Goal: Task Accomplishment & Management: Manage account settings

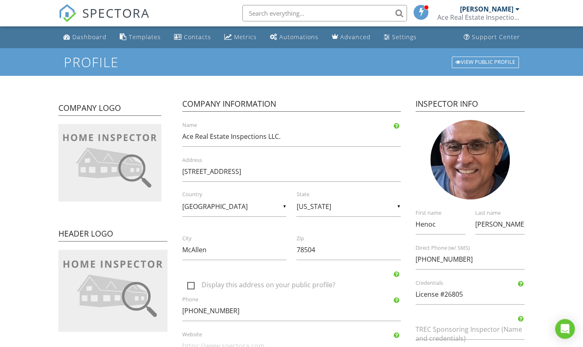
click at [531, 202] on form "Profile View Public Profile Company Logo Header Logo Company Information Ace Re…" at bounding box center [291, 326] width 583 height 556
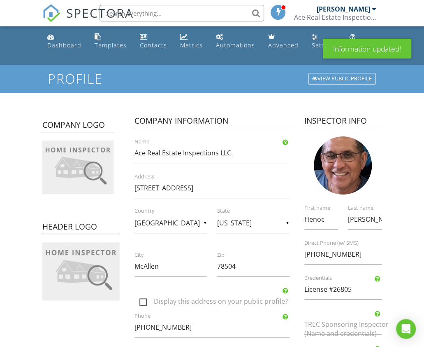
scroll to position [68, 0]
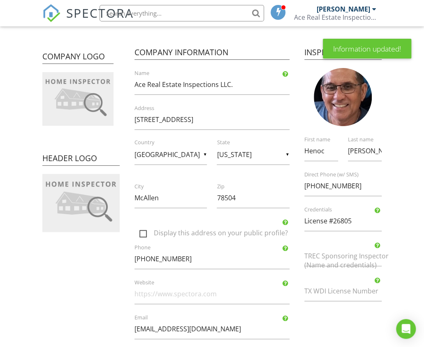
click at [377, 48] on div "Information updated!" at bounding box center [367, 49] width 88 height 20
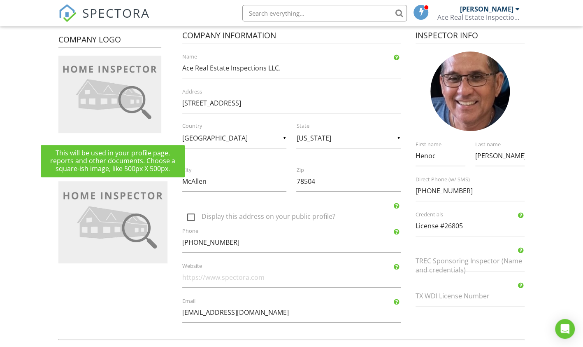
click at [0, 0] on div at bounding box center [0, 0] width 0 height 0
type input "C:\fakepath\thumbnail_IMG_2420.jpg"
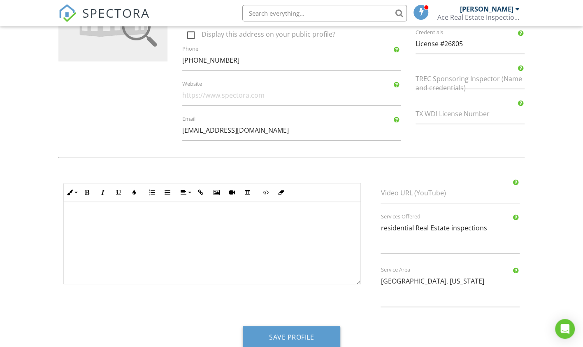
scroll to position [263, 0]
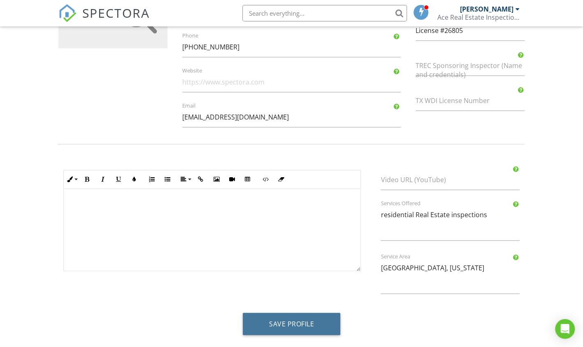
click at [303, 321] on button "Save Profile" at bounding box center [292, 323] width 98 height 22
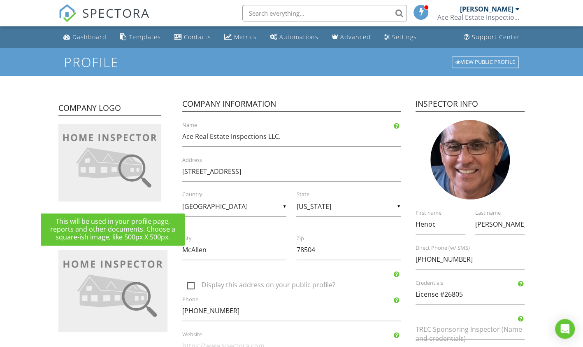
click at [134, 155] on img at bounding box center [109, 162] width 103 height 77
type input "C:\fakepath\thumbnail_IMG_2420.jpg"
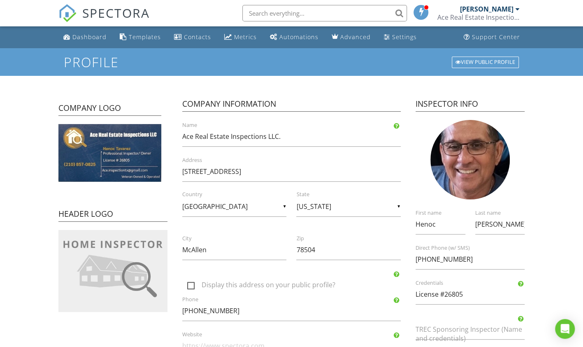
click at [394, 37] on div "Settings" at bounding box center [404, 37] width 25 height 8
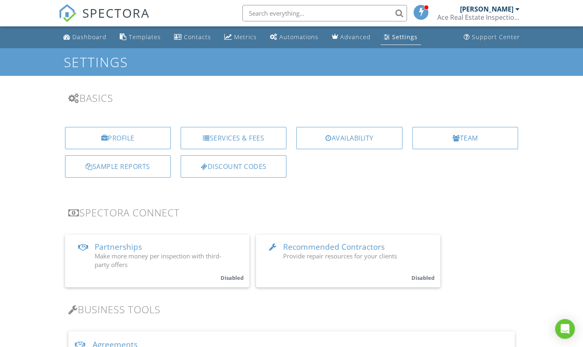
click at [113, 244] on span "Partnerships" at bounding box center [118, 246] width 47 height 11
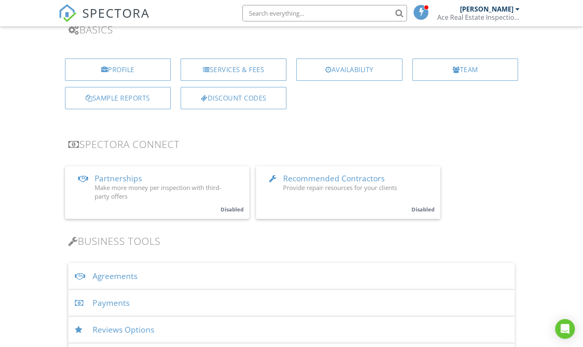
scroll to position [137, 0]
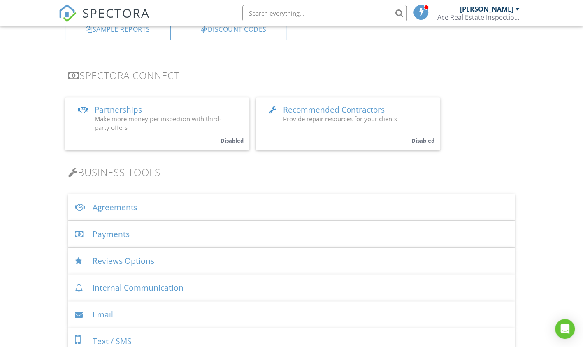
click at [121, 203] on div "Agreements" at bounding box center [291, 207] width 447 height 27
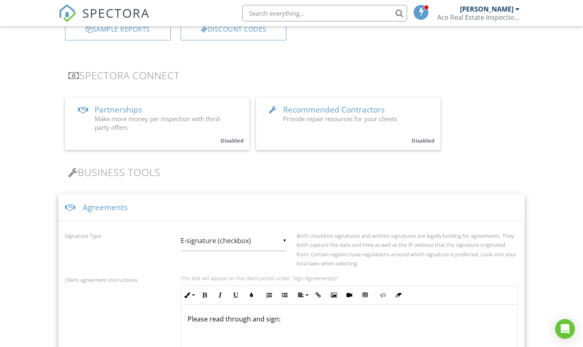
scroll to position [274, 0]
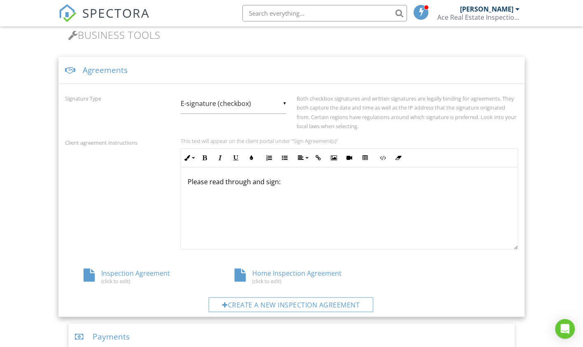
click at [262, 270] on div "Home Inspection Agreement (click to edit)" at bounding box center [291, 276] width 151 height 16
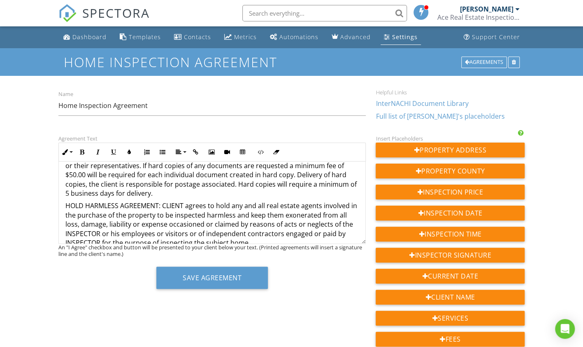
scroll to position [1064, 0]
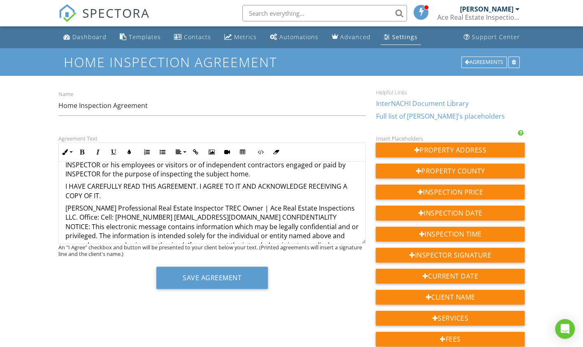
click at [112, 203] on p "Henoc Tavarez Professional Real Estate Inspector TREC Owner | Ace Real Estate I…" at bounding box center [212, 249] width 294 height 92
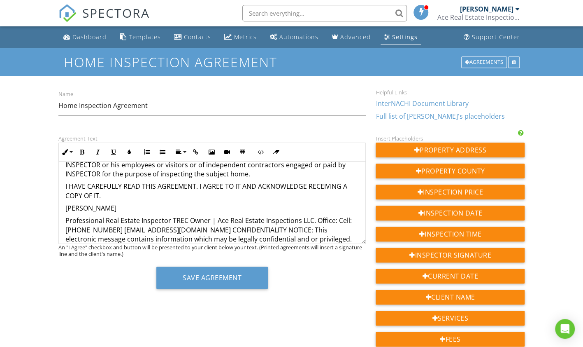
click at [188, 216] on p "​ ​ Professional Real Estate Inspector TREC Owner | Ace Real Estate Inspections…" at bounding box center [212, 262] width 294 height 92
click at [196, 249] on div "An "I Agree" checkbox and button will be presented to your client below your te…" at bounding box center [212, 250] width 308 height 13
click at [188, 216] on p "Professional Real Estate Inspector TREC ​ ​ Owner | Ace Real Estate Inspections…" at bounding box center [212, 262] width 294 height 92
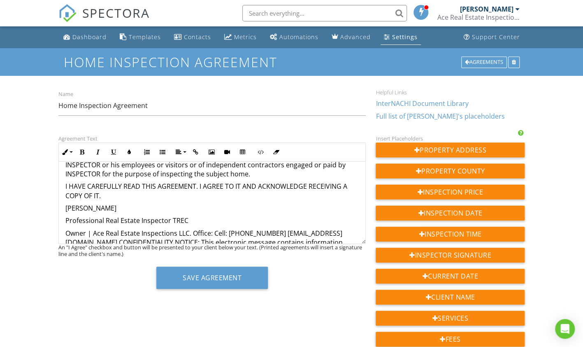
click at [193, 228] on p "Owner | Ace Real Estate Inspections LLC. Office: Cell: 210-857-0825 ace.inspect…" at bounding box center [212, 274] width 294 height 92
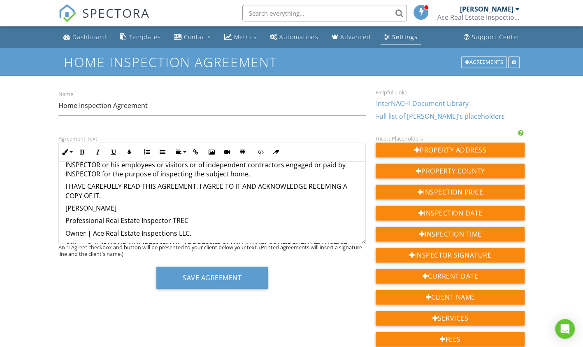
click at [145, 241] on p "Office: Cell: 210-857-0825 ace.inspectiontx@gmail.com CONFIDENTIALITY NOTICE: T…" at bounding box center [212, 282] width 294 height 83
click at [156, 254] on p "ace.inspectiontx@gmail.com CONFIDENTIALITY NOTICE: This electronic message cont…" at bounding box center [212, 295] width 294 height 83
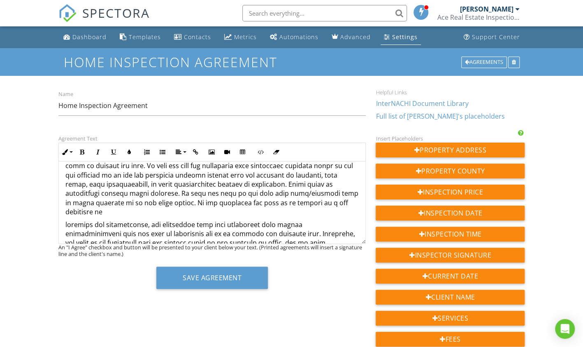
scroll to position [0, 0]
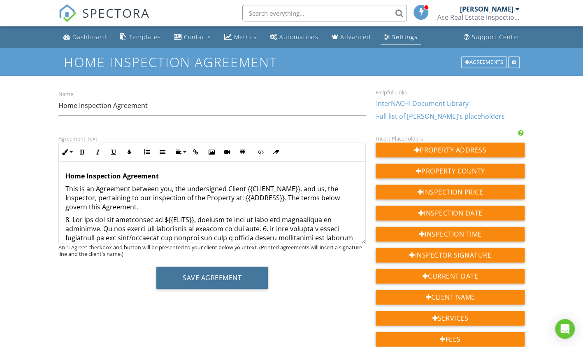
click at [197, 277] on button "Save Agreement" at bounding box center [212, 277] width 112 height 22
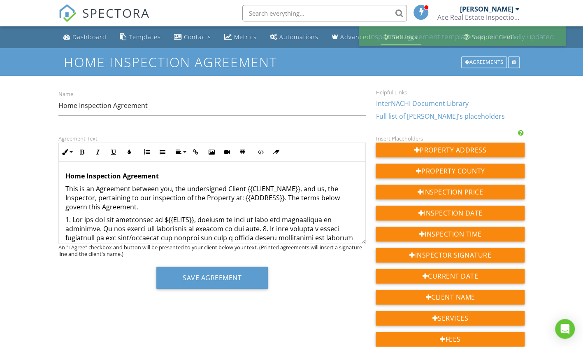
click at [317, 94] on div "Name Home Inspection Agreement" at bounding box center [213, 107] width 318 height 36
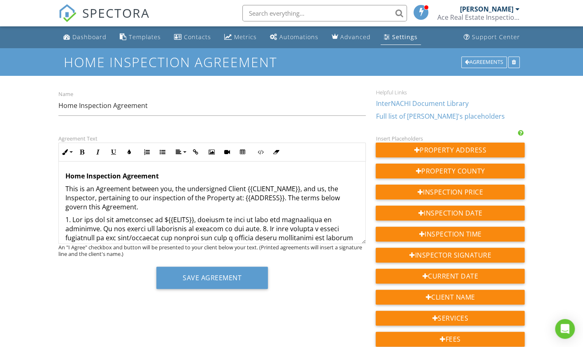
click at [407, 40] on div "Settings" at bounding box center [405, 37] width 26 height 8
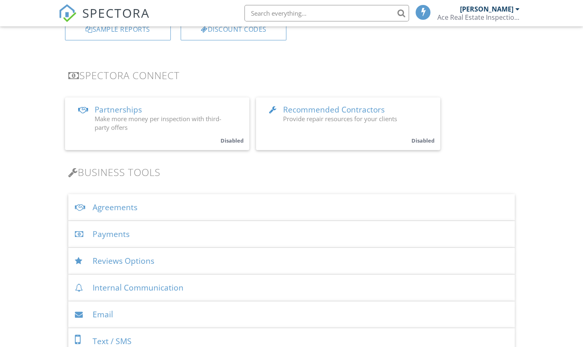
scroll to position [137, 0]
click at [114, 203] on div "Agreements" at bounding box center [291, 207] width 447 height 27
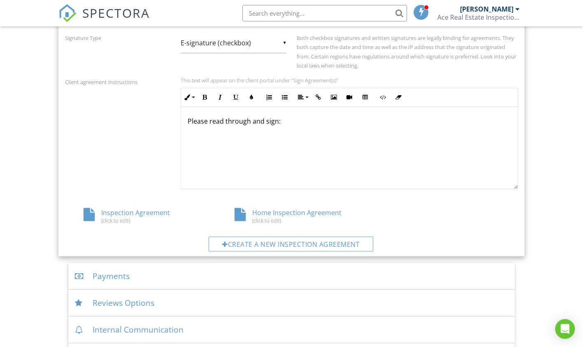
scroll to position [343, 0]
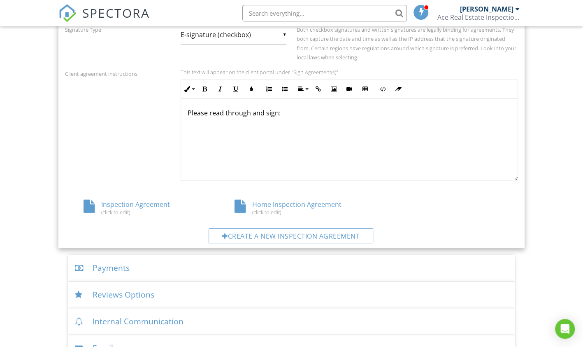
click at [110, 209] on div "(click to edit)" at bounding box center [141, 212] width 114 height 7
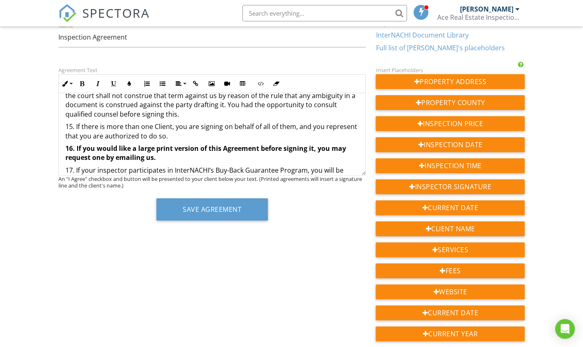
scroll to position [861, 0]
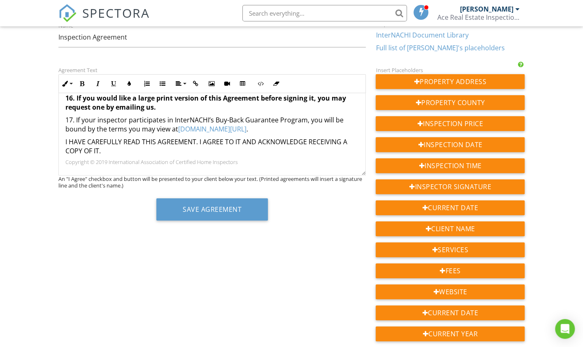
click at [87, 163] on p "Copyright © 2019 International Association of Certified Home Inspectors" at bounding box center [212, 161] width 294 height 7
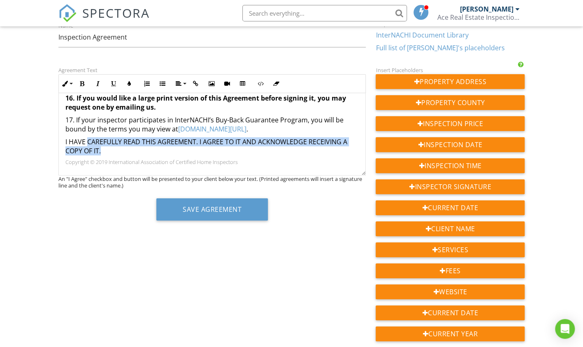
drag, startPoint x: 107, startPoint y: 150, endPoint x: 83, endPoint y: 142, distance: 25.5
click at [83, 142] on p "I HAVE CAREFULLY READ THIS AGREEMENT. I AGREE TO IT AND ACKNOWLEDGE RECEIVING A…" at bounding box center [212, 146] width 294 height 19
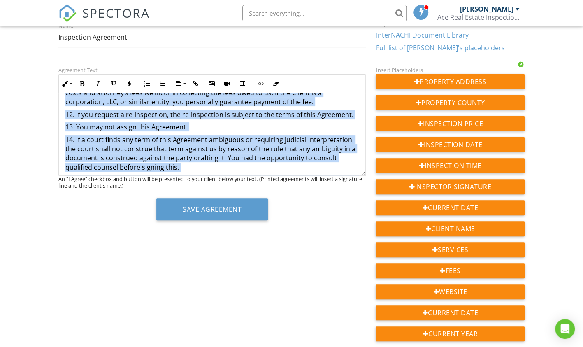
scroll to position [636, 0]
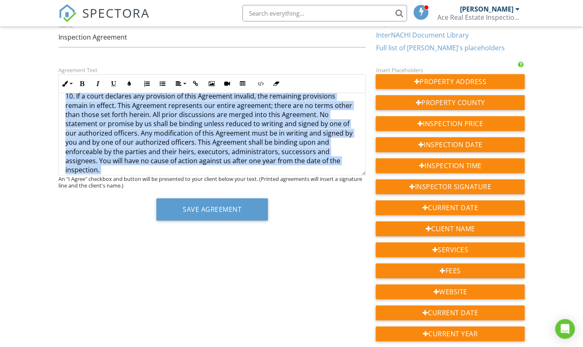
drag, startPoint x: 62, startPoint y: 117, endPoint x: 45, endPoint y: 90, distance: 32.0
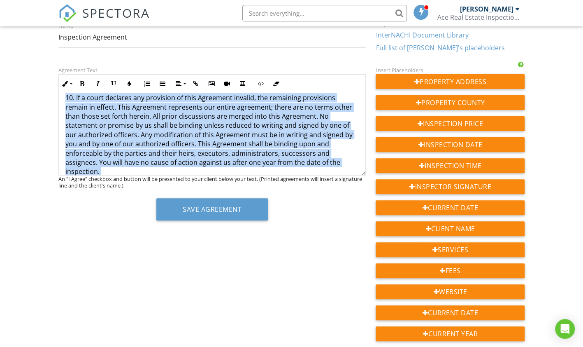
click at [45, 90] on div "Dashboard Templates Contacts Metrics Automations Advanced Settings Support Cent…" at bounding box center [291, 213] width 583 height 510
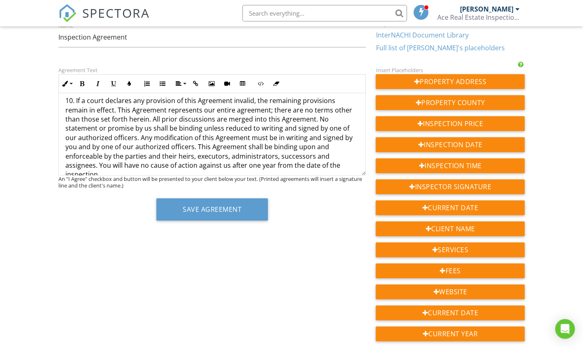
click at [45, 90] on div "Dashboard Templates Contacts Metrics Automations Advanced Settings Support Cent…" at bounding box center [291, 213] width 583 height 510
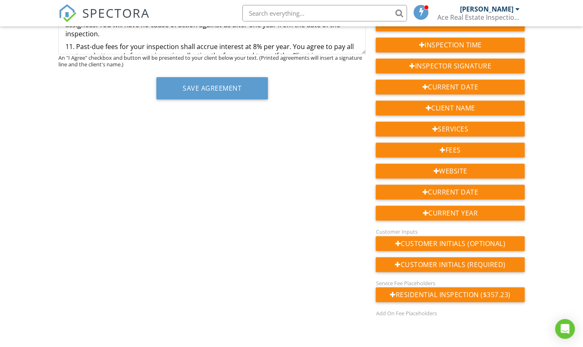
scroll to position [0, 0]
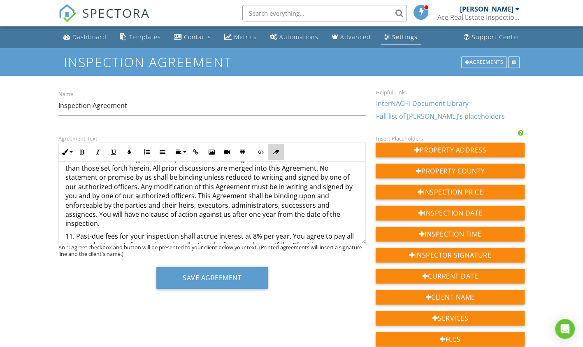
click at [280, 148] on button "Clear Formatting" at bounding box center [276, 152] width 16 height 16
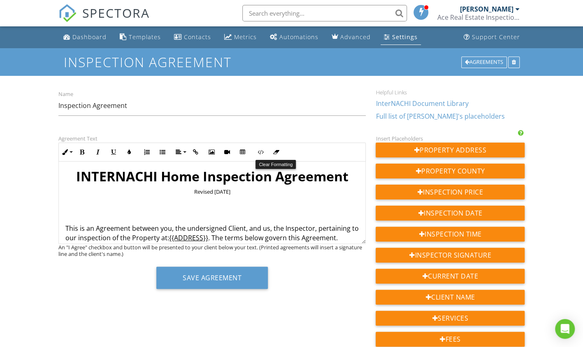
click at [277, 151] on icon "button" at bounding box center [276, 152] width 6 height 6
click at [72, 170] on h1 "INTERNACHI Home Inspection Agreement" at bounding box center [212, 176] width 294 height 16
drag, startPoint x: 123, startPoint y: 209, endPoint x: 161, endPoint y: 226, distance: 42.0
drag, startPoint x: 170, startPoint y: 231, endPoint x: 221, endPoint y: 226, distance: 50.9
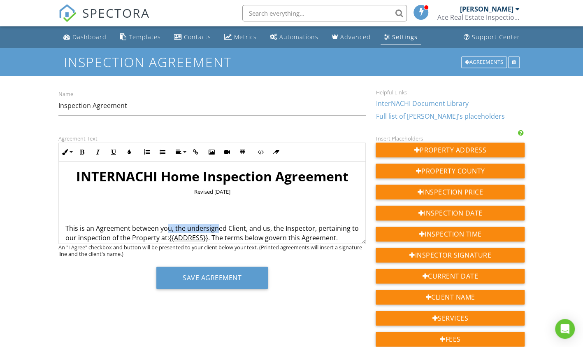
click at [221, 226] on p "This is an Agreement between you, the undersigned Client, and us, the Inspector…" at bounding box center [212, 232] width 294 height 19
click at [282, 233] on p "This is an Agreement between you, the undersigned Client, and us, the Inspector…" at bounding box center [212, 232] width 294 height 19
click at [79, 39] on div "Dashboard" at bounding box center [89, 37] width 34 height 8
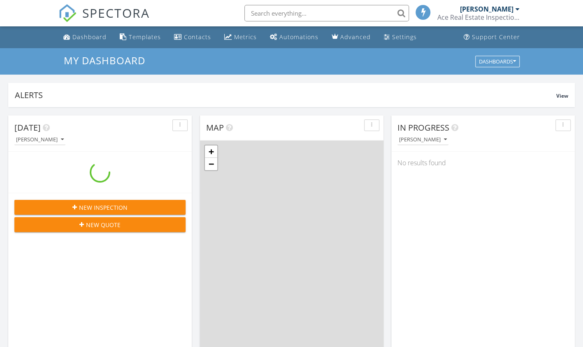
scroll to position [761, 596]
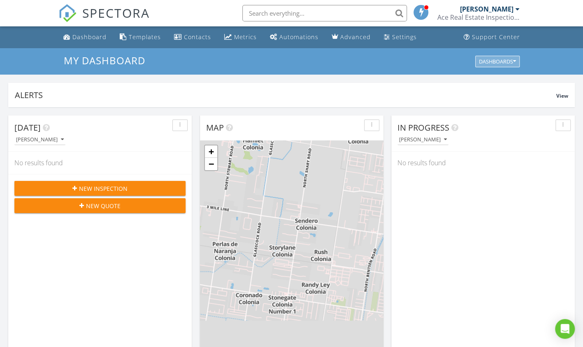
click at [513, 61] on icon "button" at bounding box center [514, 61] width 3 height 6
click at [499, 82] on span "My Dashboard" at bounding box center [502, 79] width 46 height 9
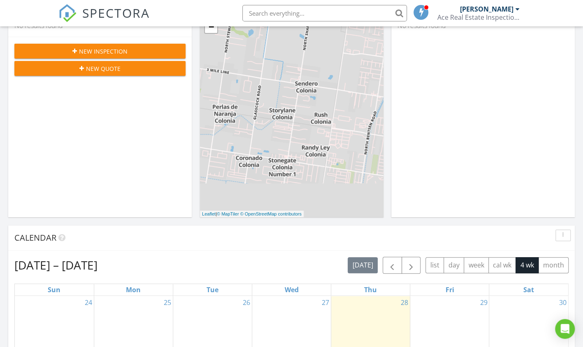
scroll to position [0, 0]
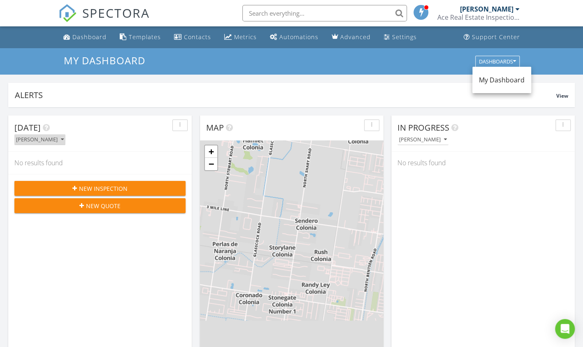
click at [62, 138] on icon "button" at bounding box center [62, 140] width 3 height 6
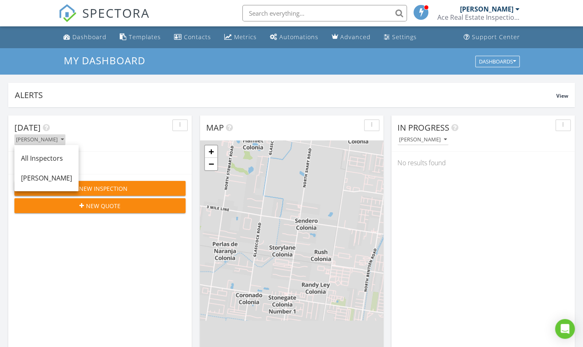
click at [62, 138] on icon "button" at bounding box center [62, 140] width 3 height 6
click at [296, 37] on div "Automations" at bounding box center [298, 37] width 39 height 8
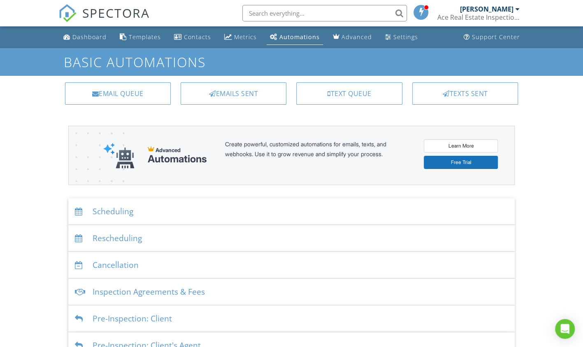
click at [519, 8] on div at bounding box center [517, 9] width 4 height 7
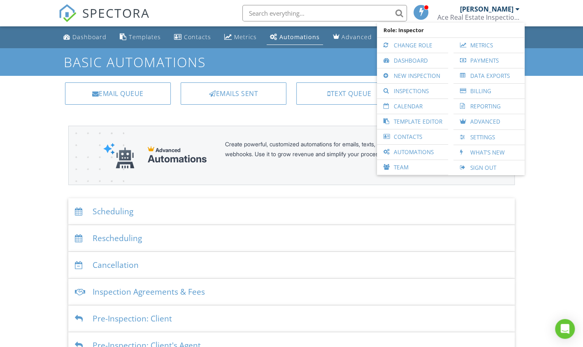
click at [486, 135] on link "Settings" at bounding box center [489, 137] width 63 height 15
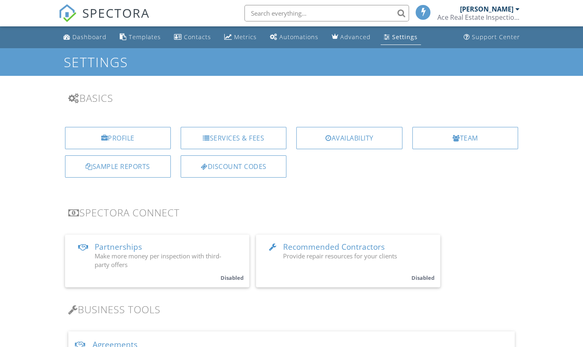
click at [117, 132] on div "Profile" at bounding box center [118, 138] width 106 height 22
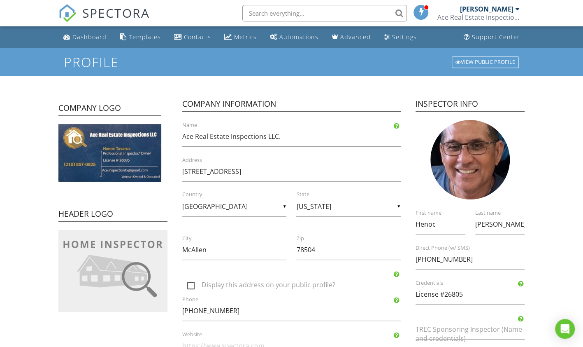
click at [426, 6] on div at bounding box center [426, 7] width 5 height 5
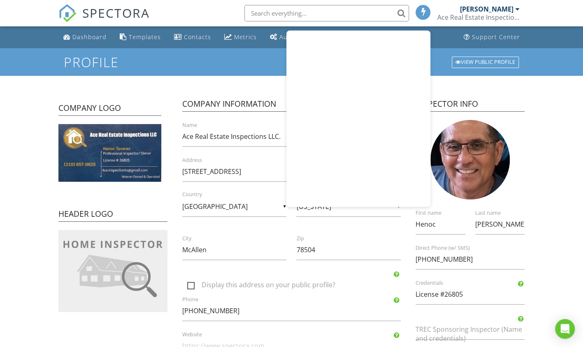
click at [426, 6] on div at bounding box center [423, 12] width 15 height 15
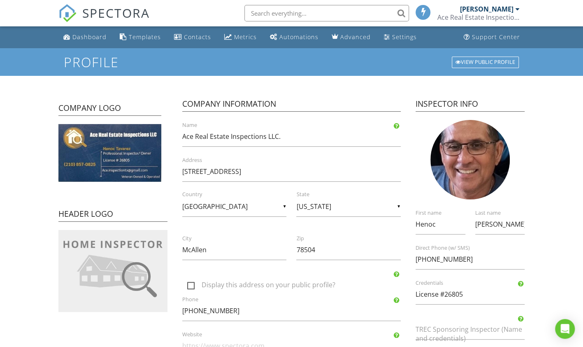
click at [399, 36] on div "Settings" at bounding box center [404, 37] width 25 height 8
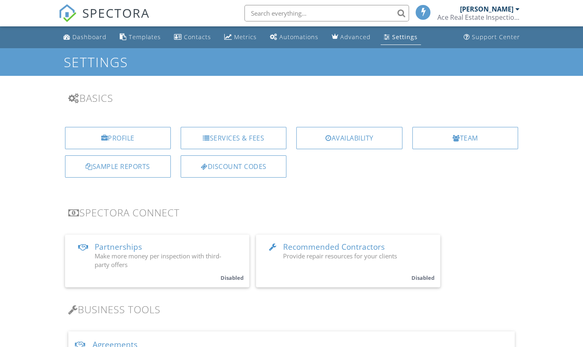
click at [109, 128] on div "Profile" at bounding box center [118, 138] width 106 height 22
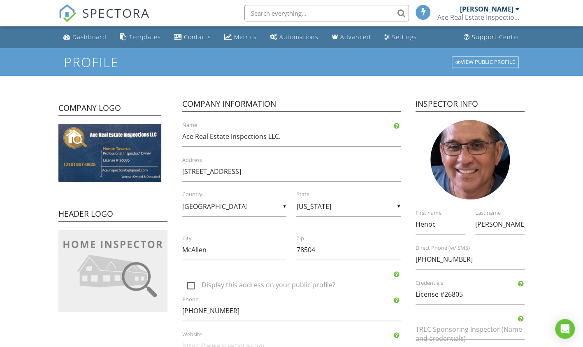
click at [458, 61] on div at bounding box center [458, 62] width 5 height 5
click at [389, 31] on link "Settings" at bounding box center [401, 37] width 40 height 15
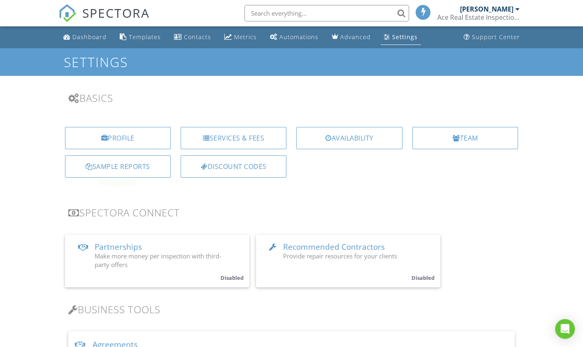
click at [236, 134] on div "Services & Fees" at bounding box center [234, 138] width 106 height 22
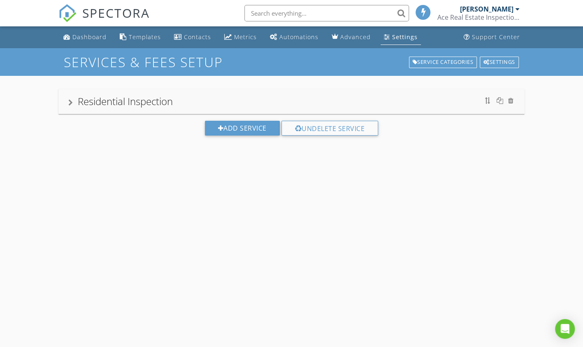
click at [118, 102] on div "Residential Inspection" at bounding box center [125, 101] width 95 height 14
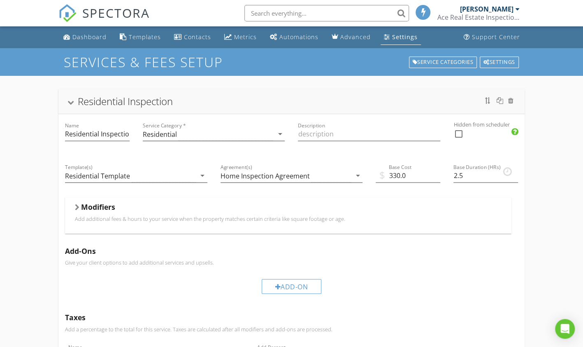
click at [78, 204] on div at bounding box center [77, 207] width 5 height 7
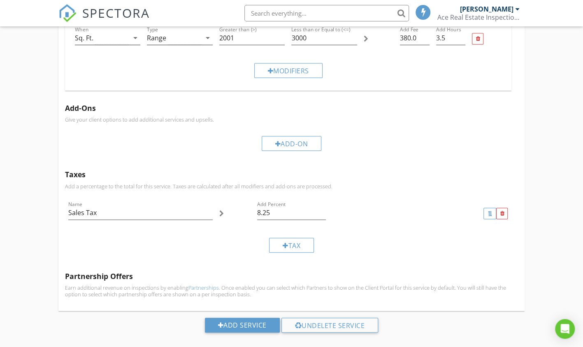
scroll to position [229, 0]
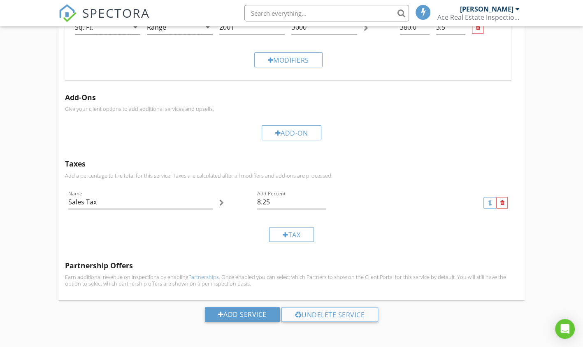
click at [248, 311] on div "Add Service" at bounding box center [242, 314] width 75 height 15
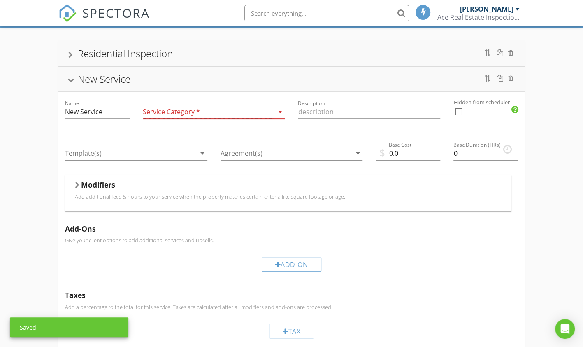
scroll to position [71, 0]
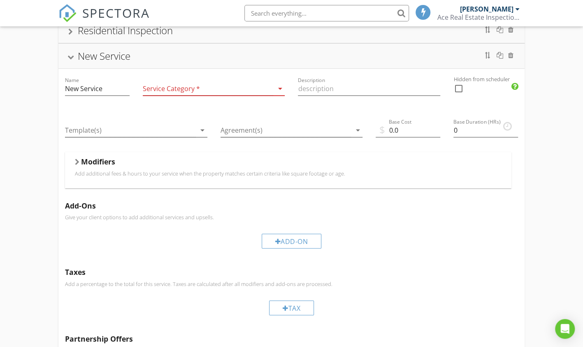
click at [513, 54] on div at bounding box center [510, 55] width 5 height 7
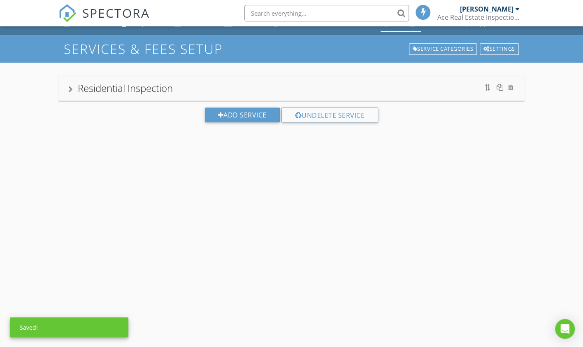
scroll to position [0, 0]
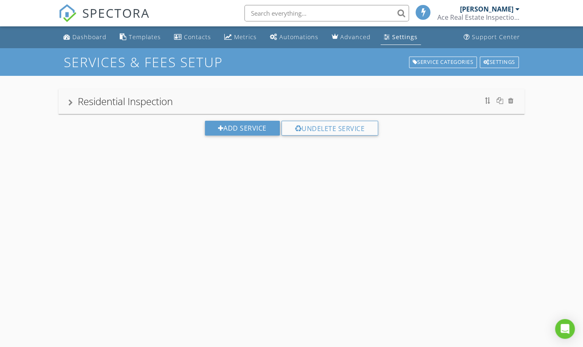
click at [392, 38] on div "Settings" at bounding box center [405, 37] width 26 height 8
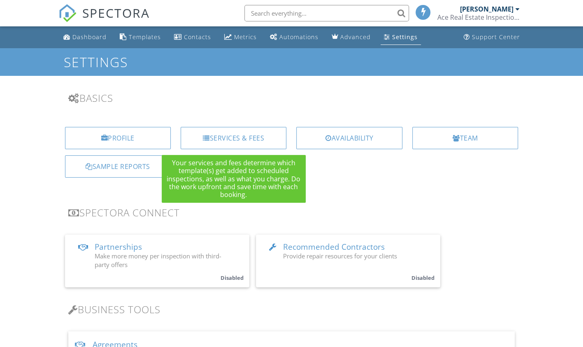
click at [220, 137] on div "Services & Fees" at bounding box center [234, 138] width 106 height 22
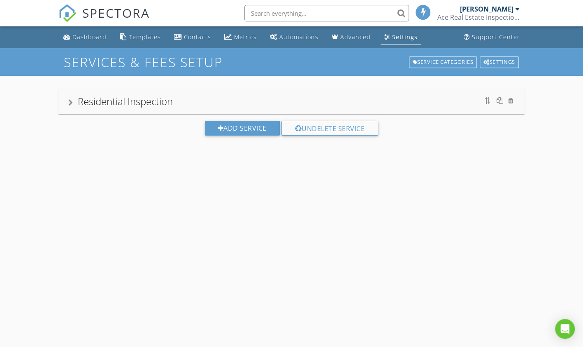
click at [387, 41] on link "Settings" at bounding box center [401, 37] width 40 height 15
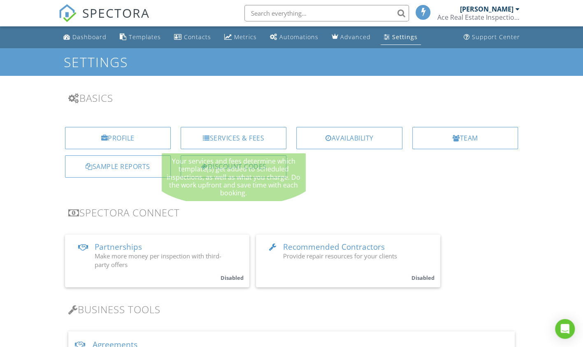
click at [214, 137] on div "Services & Fees" at bounding box center [234, 138] width 106 height 22
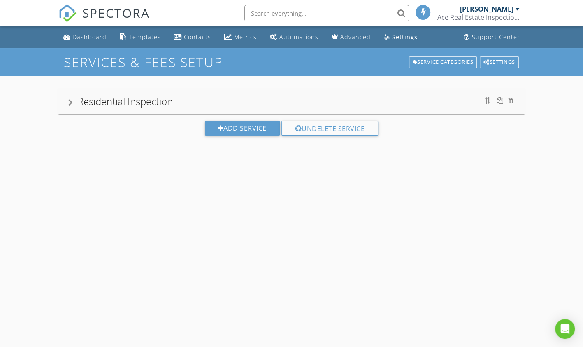
click at [77, 98] on div "Residential Inspection" at bounding box center [291, 101] width 447 height 15
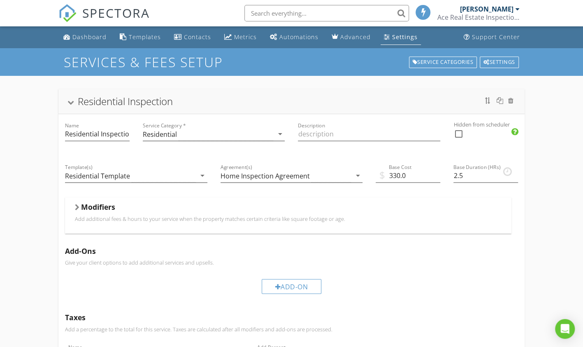
click at [73, 207] on div "Modifiers Add additional fees & hours to your service when the property matches…" at bounding box center [288, 215] width 447 height 36
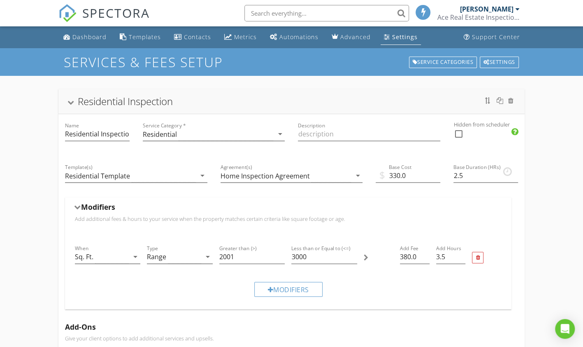
click at [396, 37] on div "Settings" at bounding box center [405, 37] width 26 height 8
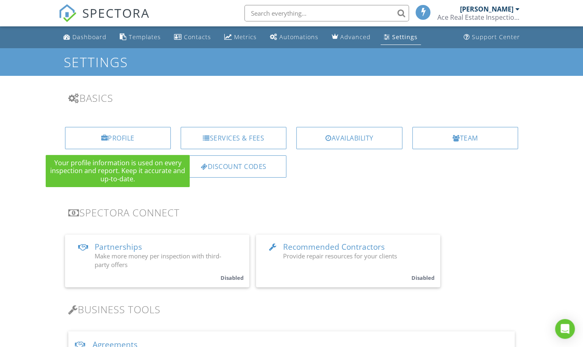
click at [124, 138] on div "Profile" at bounding box center [118, 138] width 106 height 22
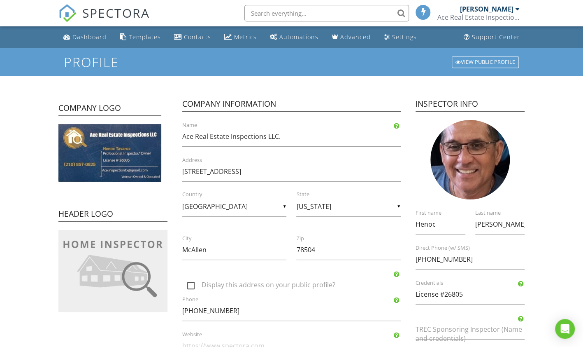
click at [79, 37] on div "Dashboard" at bounding box center [89, 37] width 34 height 8
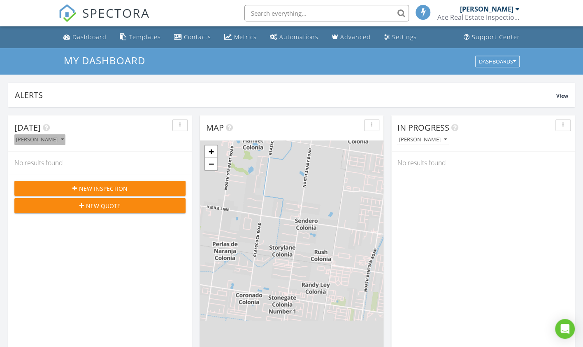
click at [64, 135] on button "[PERSON_NAME]" at bounding box center [39, 139] width 51 height 11
click at [62, 137] on icon "button" at bounding box center [62, 140] width 3 height 6
click at [514, 61] on icon "button" at bounding box center [514, 61] width 3 height 6
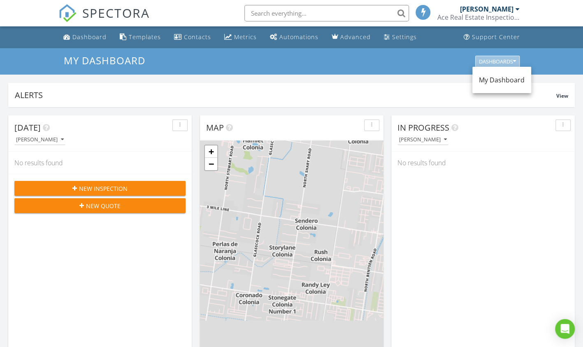
click at [514, 61] on icon "button" at bounding box center [514, 61] width 3 height 6
click at [398, 33] on div "Settings" at bounding box center [404, 37] width 25 height 8
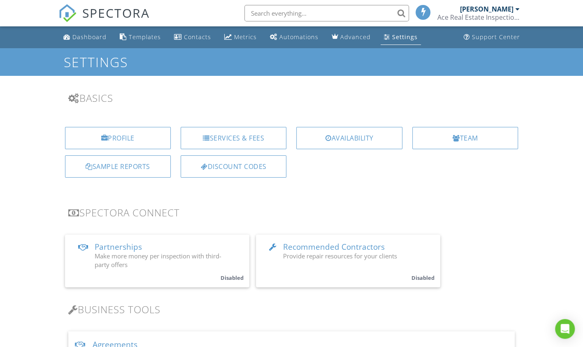
scroll to position [137, 0]
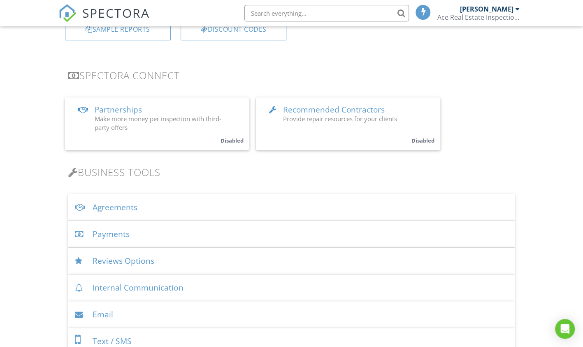
click at [236, 137] on small "Disabled" at bounding box center [232, 140] width 23 height 7
click at [0, 0] on div at bounding box center [0, 0] width 0 height 0
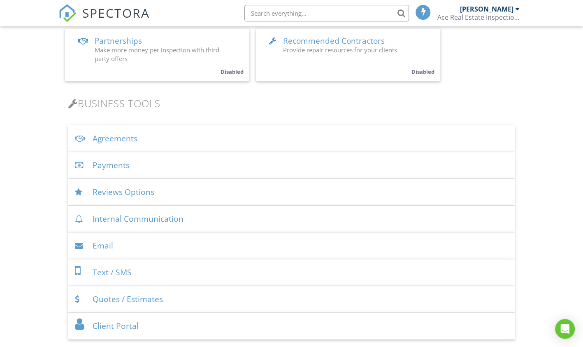
click at [116, 165] on div "Payments" at bounding box center [291, 165] width 447 height 27
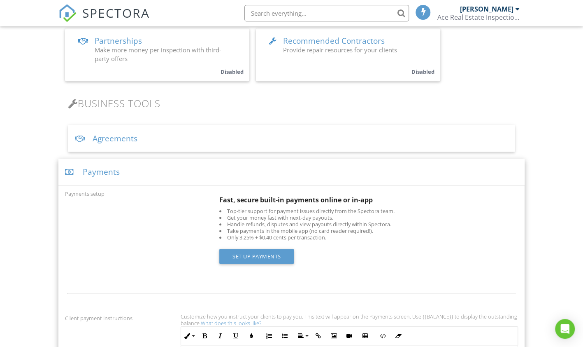
scroll to position [343, 0]
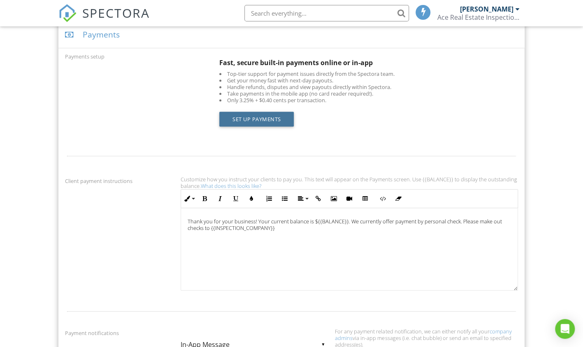
click at [263, 117] on link "Set up Payments" at bounding box center [256, 119] width 75 height 15
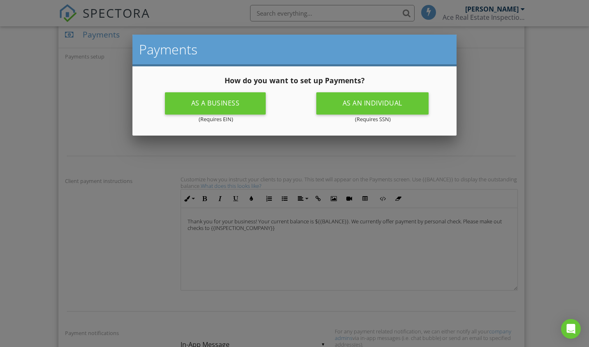
click at [124, 137] on div at bounding box center [294, 175] width 589 height 433
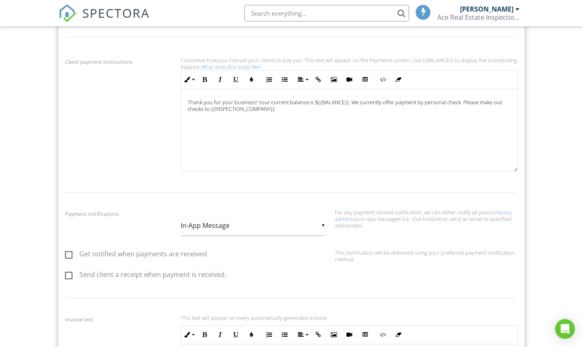
scroll to position [480, 0]
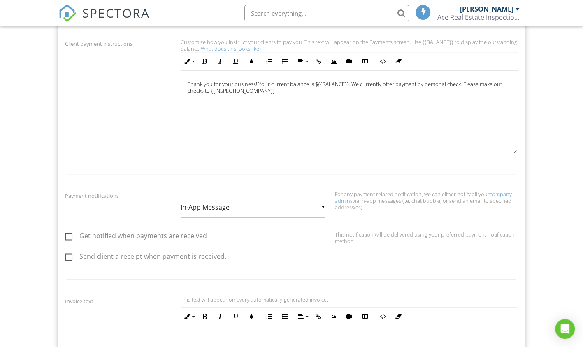
click at [67, 234] on label "Get notified when payments are received" at bounding box center [136, 237] width 142 height 10
click at [67, 234] on input "Get notified when payments are received" at bounding box center [67, 236] width 5 height 5
click at [67, 234] on label "Get notified when payments are received" at bounding box center [136, 237] width 142 height 10
click at [69, 232] on label "Get notified when payments are received" at bounding box center [136, 237] width 142 height 10
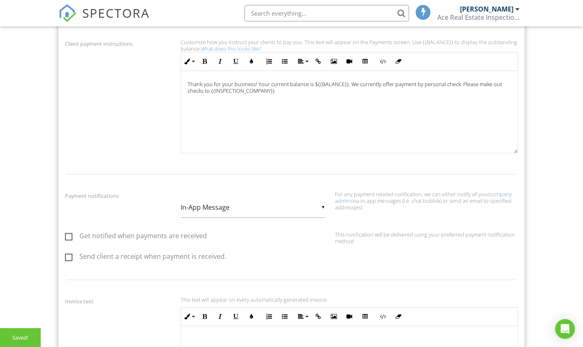
click at [69, 234] on input "Get notified when payments are received" at bounding box center [67, 236] width 5 height 5
click at [71, 233] on label "Get notified when payments are received" at bounding box center [136, 237] width 142 height 10
click at [324, 205] on div "▼ In-App Message In-App Message Email In-App Message Email" at bounding box center [253, 207] width 144 height 20
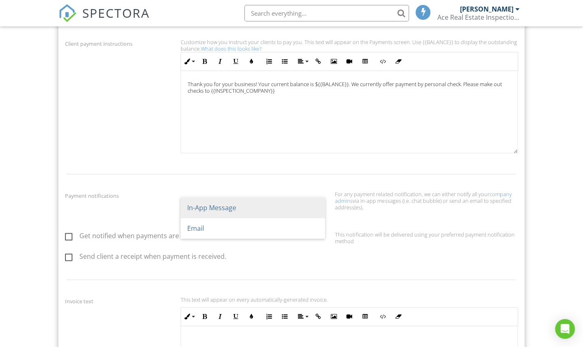
click at [324, 205] on span "In-App Message" at bounding box center [253, 207] width 144 height 21
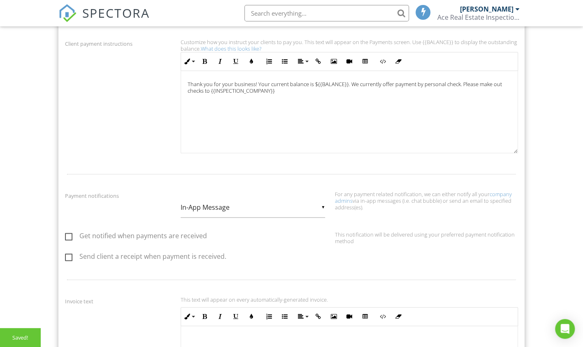
click at [68, 232] on label "Get notified when payments are received" at bounding box center [136, 237] width 142 height 10
click at [68, 234] on input "Get notified when payments are received" at bounding box center [67, 236] width 5 height 5
checkbox input "true"
click at [67, 252] on label "Send client a receipt when payment is received." at bounding box center [145, 257] width 161 height 10
click at [67, 255] on input "Send client a receipt when payment is received." at bounding box center [67, 257] width 5 height 5
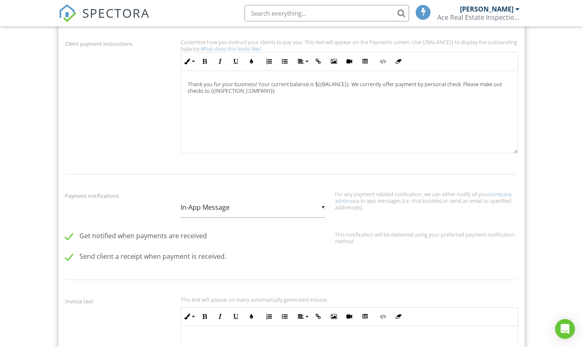
click at [72, 256] on label "Send client a receipt when payment is received." at bounding box center [145, 257] width 161 height 10
click at [67, 254] on label "Send client a receipt when payment is received." at bounding box center [145, 257] width 161 height 10
click at [67, 255] on input "Send client a receipt when payment is received." at bounding box center [67, 257] width 5 height 5
checkbox input "true"
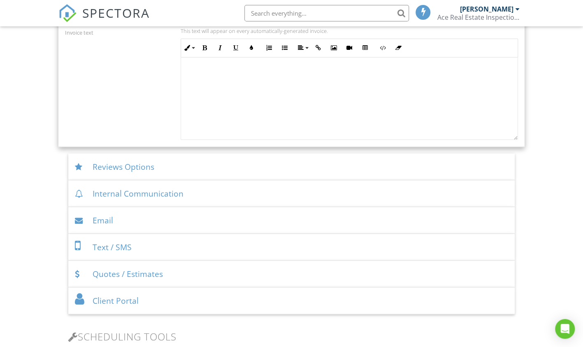
scroll to position [754, 0]
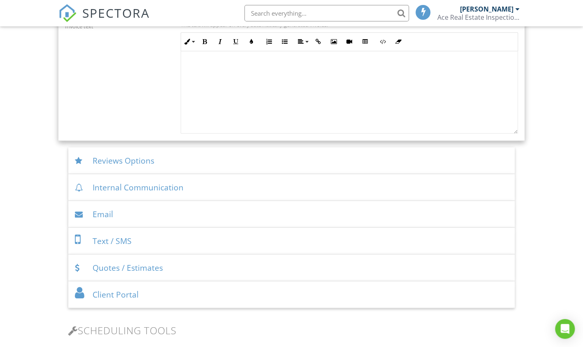
click at [109, 154] on div "Reviews Options" at bounding box center [291, 160] width 447 height 27
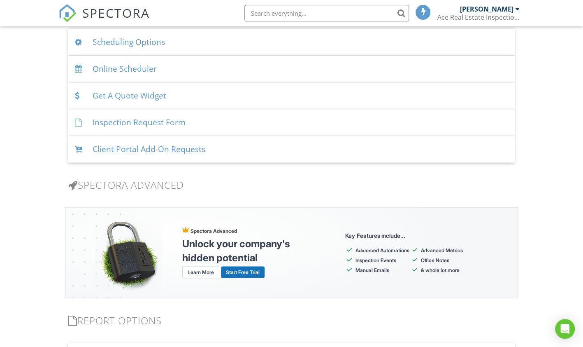
scroll to position [690, 0]
